Goal: Find specific page/section: Find specific page/section

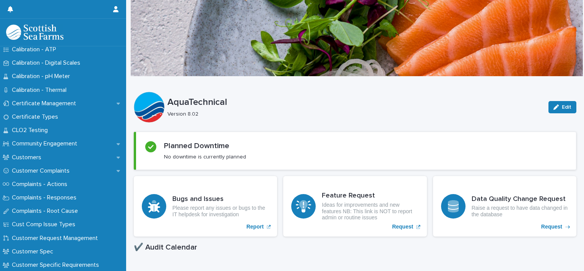
scroll to position [215, 0]
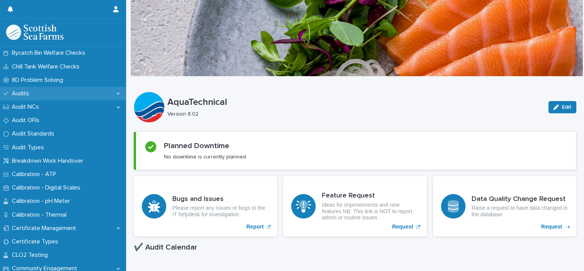
click at [41, 92] on div "Audits" at bounding box center [63, 93] width 126 height 13
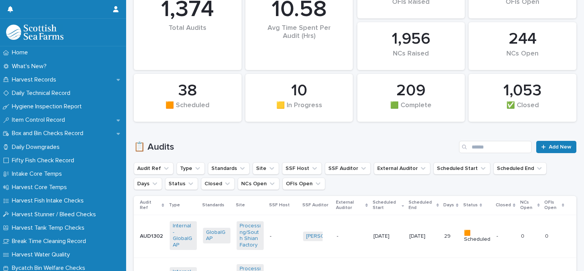
scroll to position [151, 0]
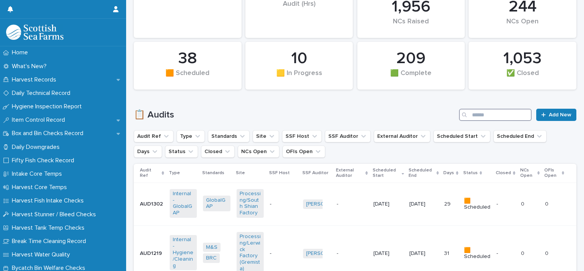
click at [477, 119] on input "Search" at bounding box center [495, 115] width 73 height 12
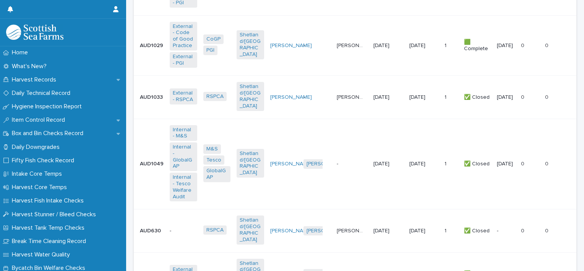
scroll to position [469, 0]
type input "*****"
click at [334, 156] on td "- -" at bounding box center [352, 164] width 37 height 91
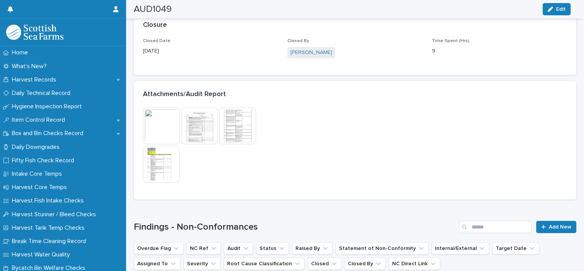
scroll to position [589, 0]
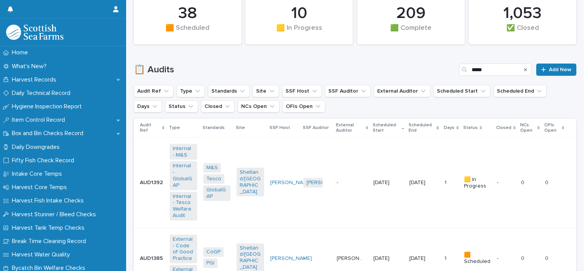
scroll to position [198, 0]
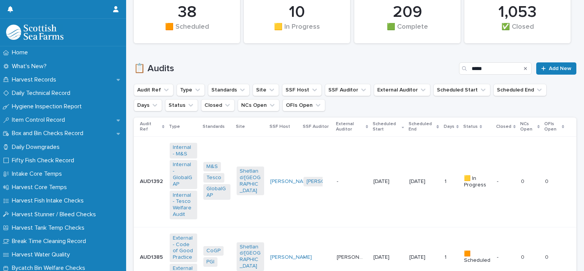
click at [317, 192] on td "Kristian Miller + 0" at bounding box center [316, 181] width 33 height 91
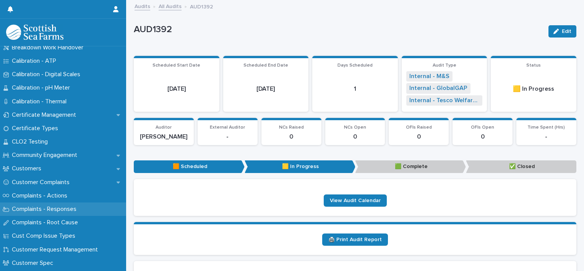
scroll to position [395, 0]
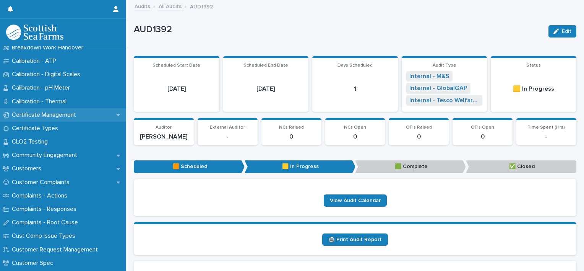
click at [58, 119] on div "Certificate Management" at bounding box center [63, 114] width 126 height 13
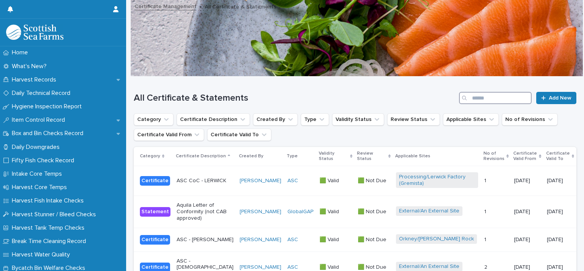
click at [487, 94] on input "Search" at bounding box center [495, 98] width 73 height 12
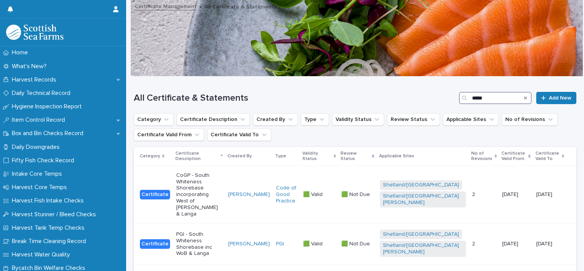
scroll to position [60, 0]
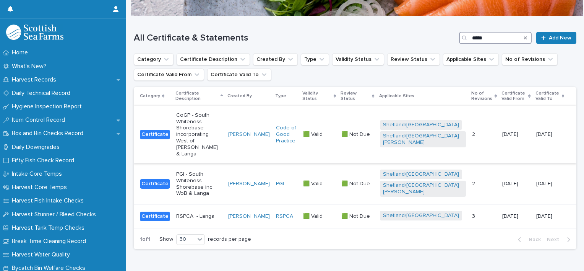
type input "*****"
click at [481, 128] on div "2 2" at bounding box center [484, 134] width 24 height 13
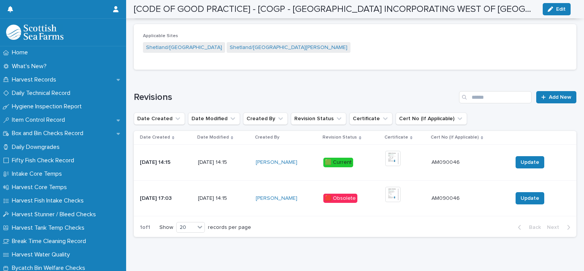
scroll to position [452, 0]
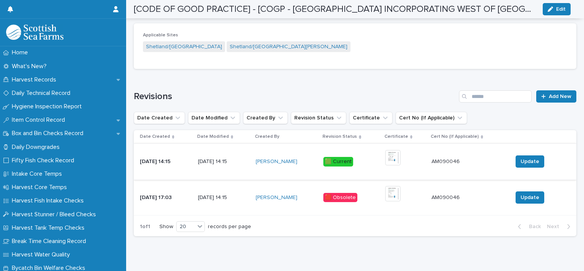
click at [393, 154] on img at bounding box center [392, 157] width 15 height 15
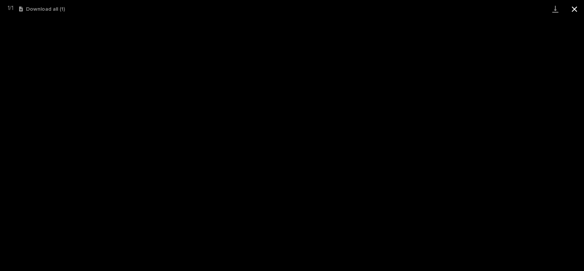
click at [571, 14] on button "Close gallery" at bounding box center [574, 9] width 19 height 18
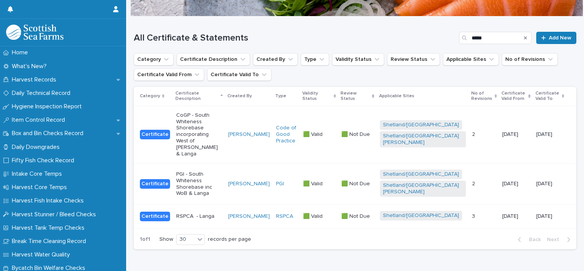
scroll to position [60, 0]
click at [335, 178] on div "🟩 Valid 🟩 Valid" at bounding box center [319, 184] width 32 height 13
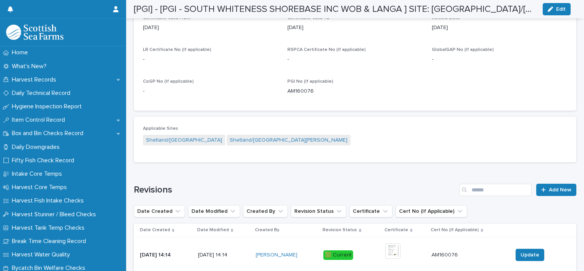
scroll to position [461, 0]
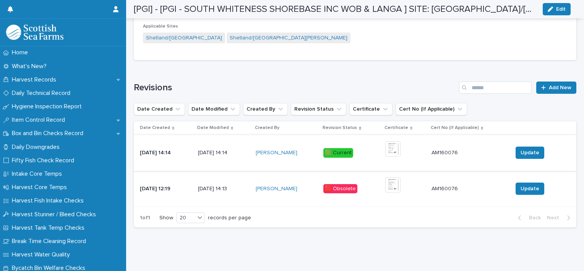
click at [398, 142] on img at bounding box center [392, 148] width 15 height 15
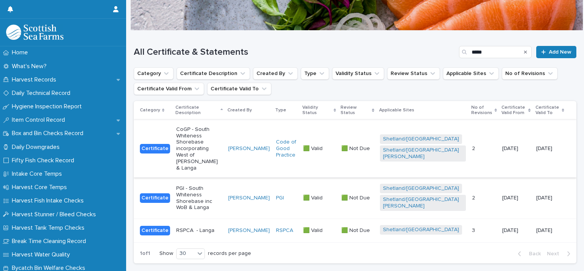
scroll to position [46, 0]
click at [450, 221] on div "Shetland/Langa" at bounding box center [423, 229] width 86 height 17
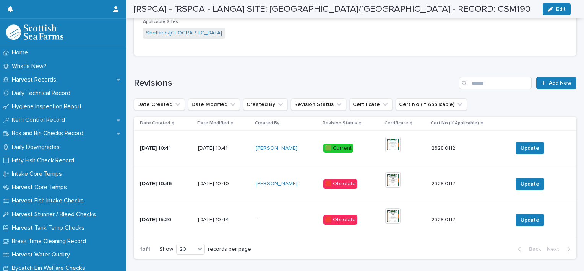
scroll to position [451, 0]
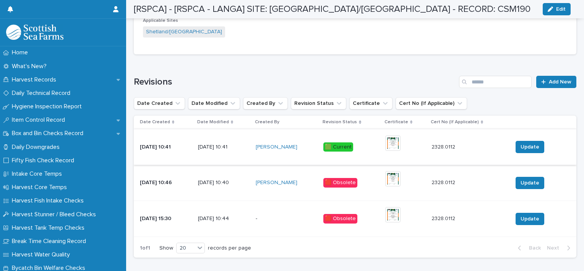
click at [391, 145] on img at bounding box center [392, 142] width 15 height 15
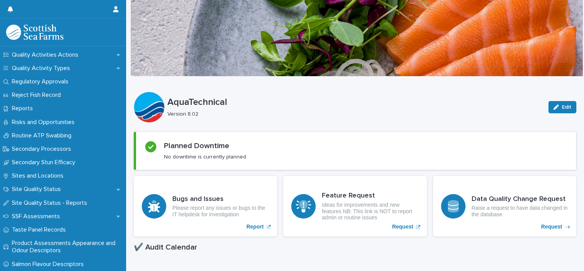
scroll to position [1021, 0]
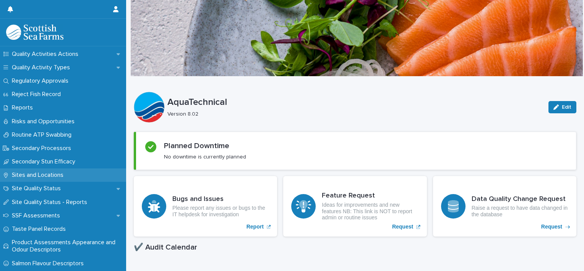
click at [47, 179] on p "Sites and Locations" at bounding box center [39, 174] width 61 height 7
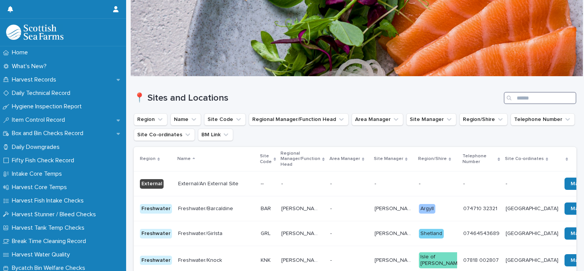
click at [519, 99] on input "Search" at bounding box center [540, 98] width 73 height 12
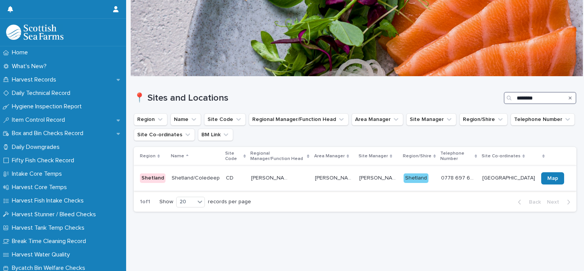
type input "********"
click at [309, 183] on div "[PERSON_NAME] [PERSON_NAME]" at bounding box center [279, 178] width 57 height 13
